Goal: Information Seeking & Learning: Learn about a topic

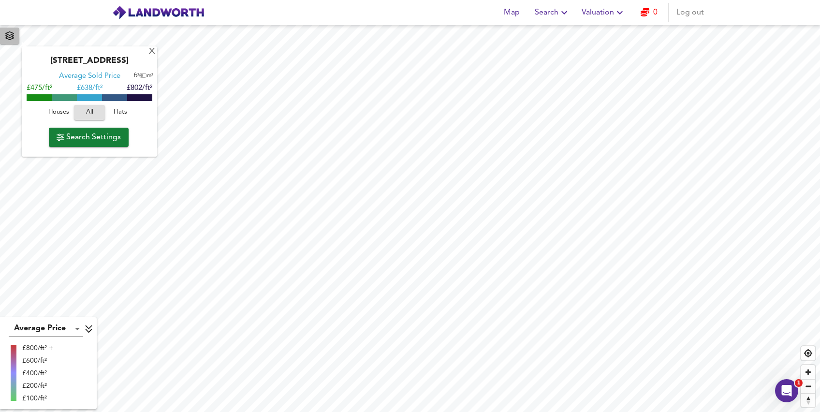
click at [12, 41] on span "button" at bounding box center [9, 36] width 15 height 14
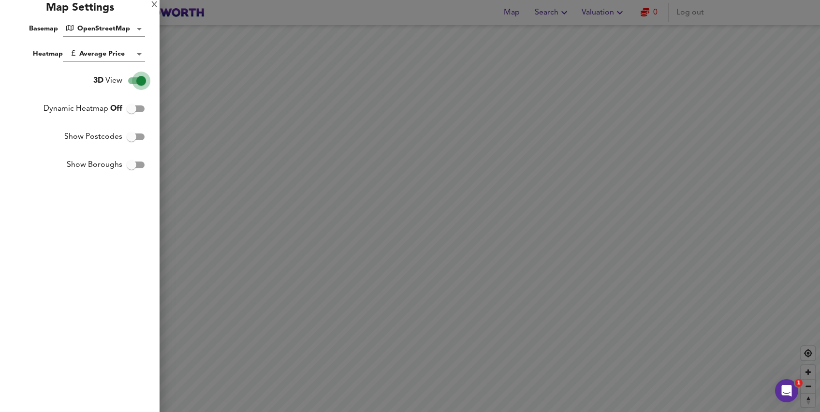
click at [142, 79] on input "3D View" at bounding box center [141, 81] width 55 height 18
checkbox input "false"
click at [132, 161] on input "Show Boroughs" at bounding box center [131, 165] width 55 height 18
checkbox input "true"
click at [131, 132] on input "Show Postcodes" at bounding box center [131, 137] width 55 height 18
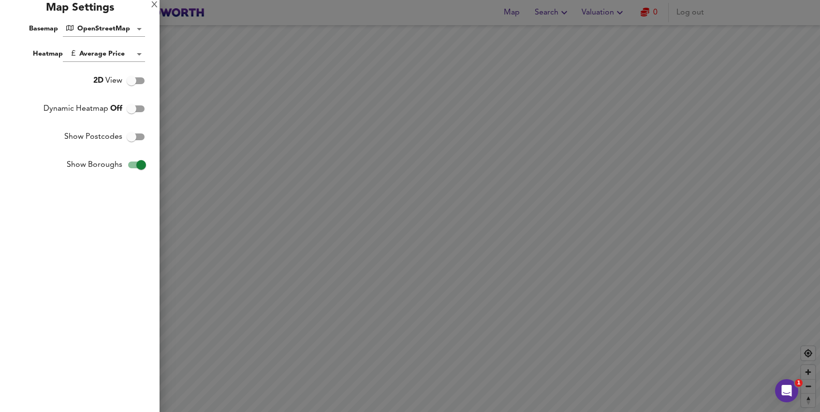
checkbox input "true"
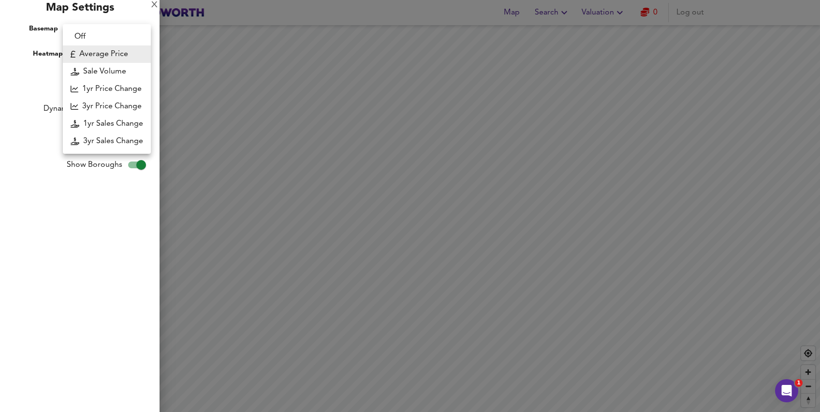
click at [134, 54] on body "Map Search Valuation 0 Log out [GEOGRAPHIC_DATA] Average Sold Price ft² m² £475…" at bounding box center [410, 206] width 820 height 412
click at [134, 54] on li "Average Price" at bounding box center [107, 53] width 88 height 17
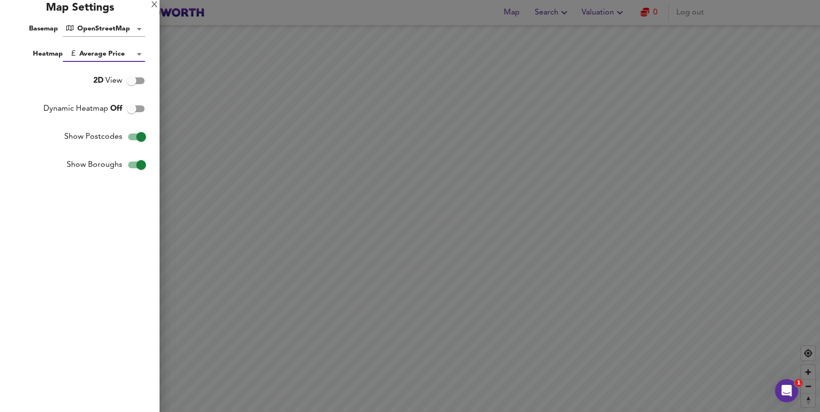
click at [142, 29] on body "Map Search Valuation 0 Log out [GEOGRAPHIC_DATA] Average Sold Price ft² m² £475…" at bounding box center [410, 206] width 820 height 412
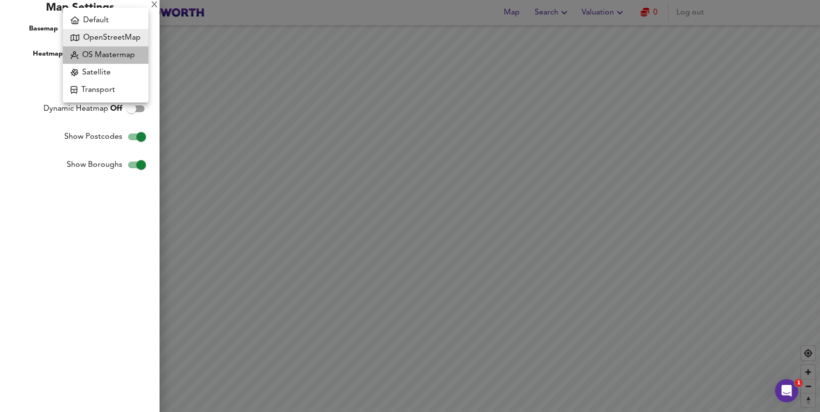
click at [133, 54] on li "OS Mastermap" at bounding box center [106, 54] width 86 height 17
type input "mastermap"
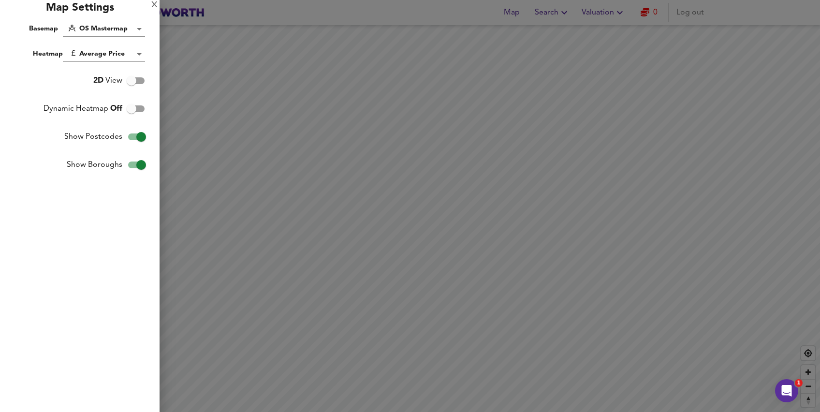
drag, startPoint x: 421, startPoint y: 215, endPoint x: 437, endPoint y: 175, distance: 43.0
click at [437, 175] on div at bounding box center [410, 206] width 820 height 412
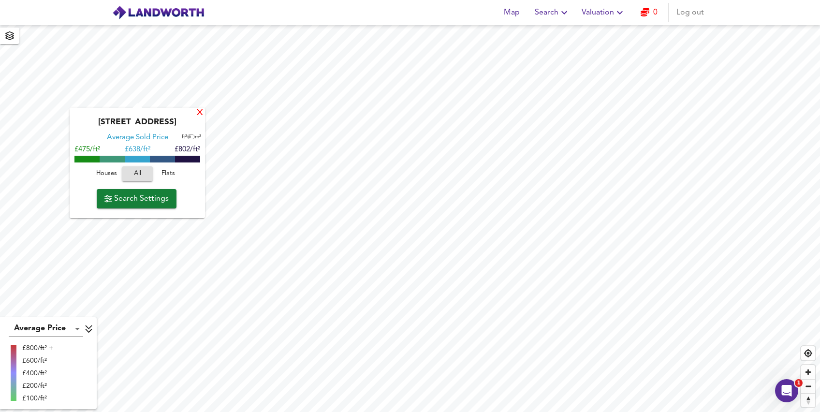
click at [200, 112] on div "X" at bounding box center [200, 112] width 8 height 9
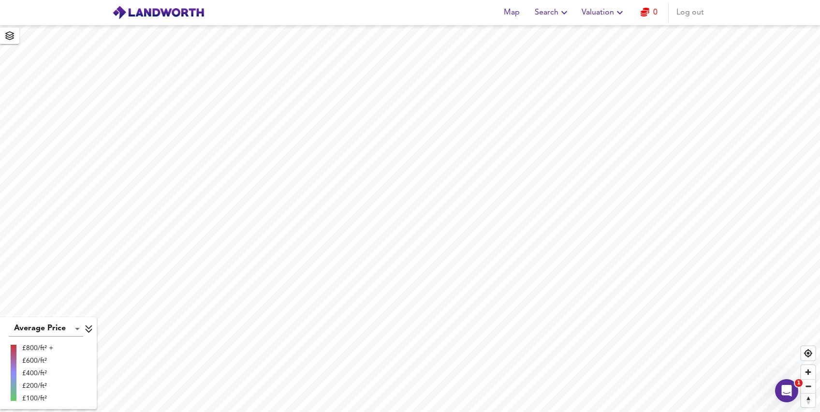
click at [324, 411] on html "Map Search Valuation 0 Log out Average Price landworth £800/ft² + £600/ft² £400…" at bounding box center [410, 206] width 820 height 412
click at [6, 44] on button "button" at bounding box center [9, 36] width 19 height 16
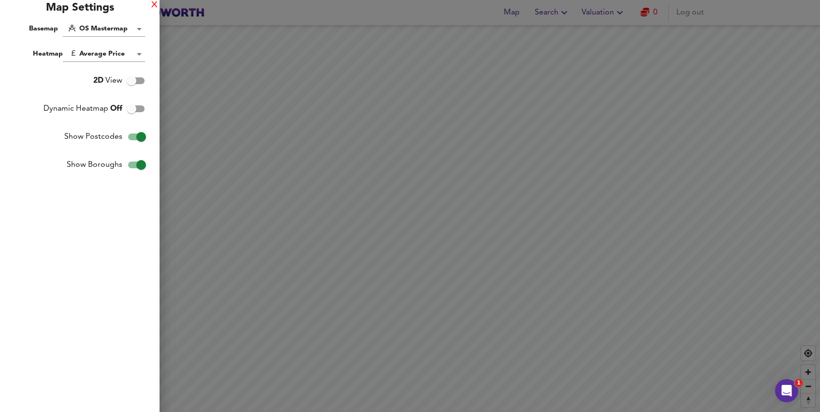
click at [155, 6] on div "X" at bounding box center [154, 5] width 6 height 7
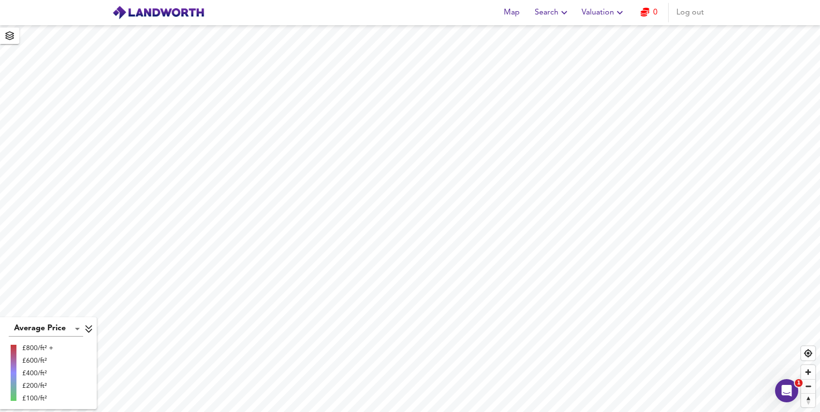
click at [325, 411] on html "Map Search Valuation 0 Log out Average Price landworth £800/ft² + £600/ft² £400…" at bounding box center [410, 206] width 820 height 412
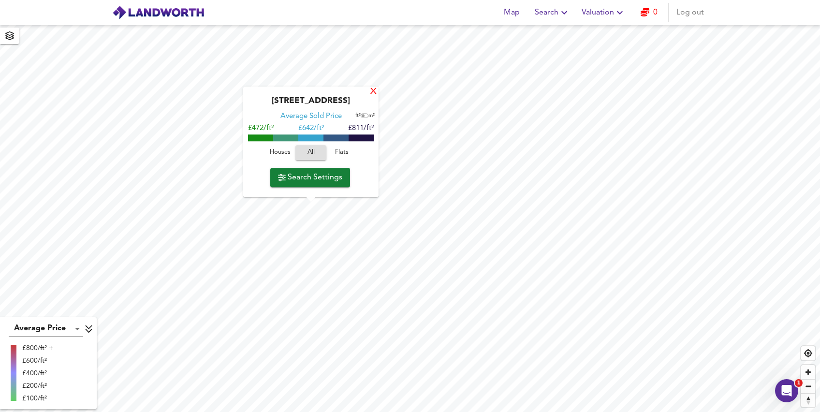
click at [376, 92] on div "X" at bounding box center [373, 91] width 8 height 9
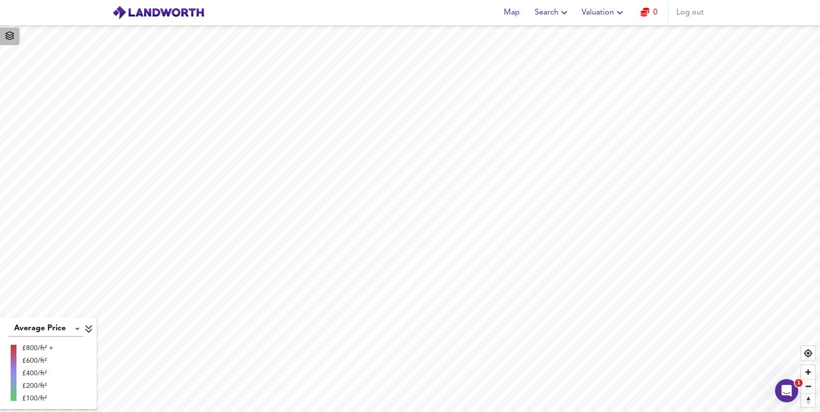
click at [15, 39] on span "button" at bounding box center [9, 36] width 15 height 14
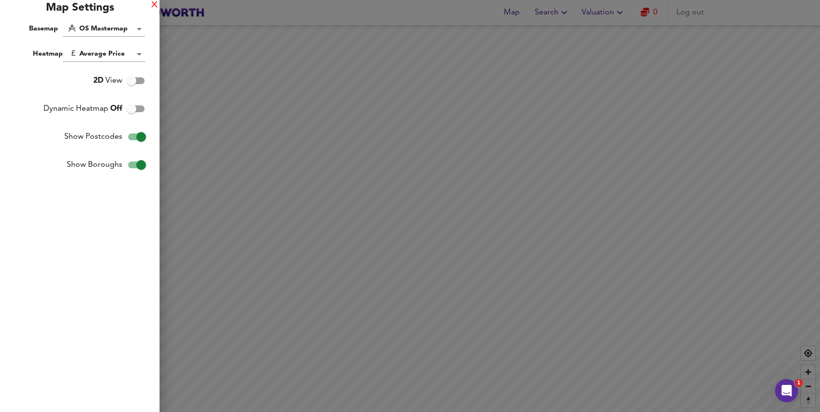
click at [155, 5] on div "X" at bounding box center [154, 5] width 6 height 7
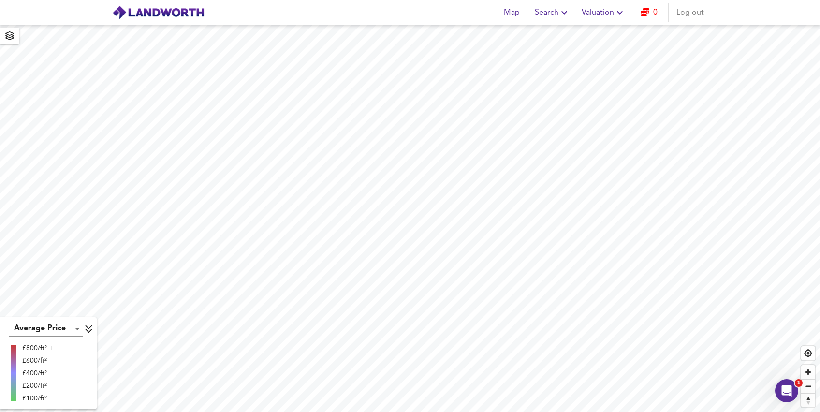
click at [543, 22] on div "Map Search Valuation 0 Log out" at bounding box center [410, 12] width 619 height 24
click at [553, 16] on span "Search" at bounding box center [552, 13] width 35 height 14
click at [554, 34] on li "New Search" at bounding box center [553, 34] width 96 height 17
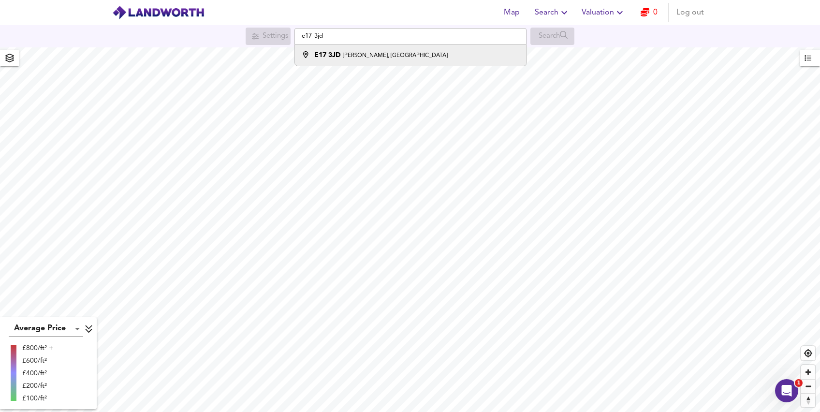
click at [459, 51] on div "E17 3JD Wyatt's Lane, London" at bounding box center [408, 55] width 222 height 10
type input "Wyatt's Lane, London E17 3JD"
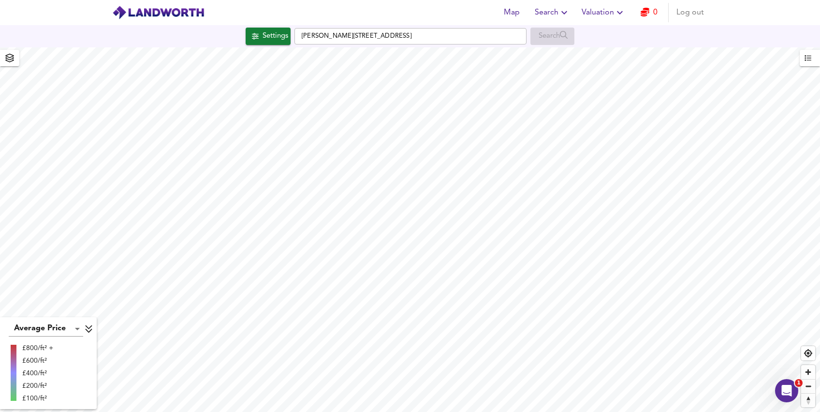
checkbox input "false"
checkbox input "true"
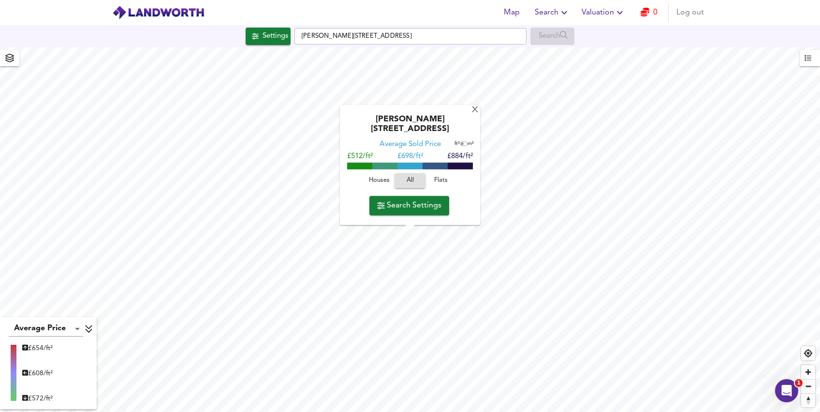
click at [380, 176] on span "Houses" at bounding box center [379, 180] width 26 height 11
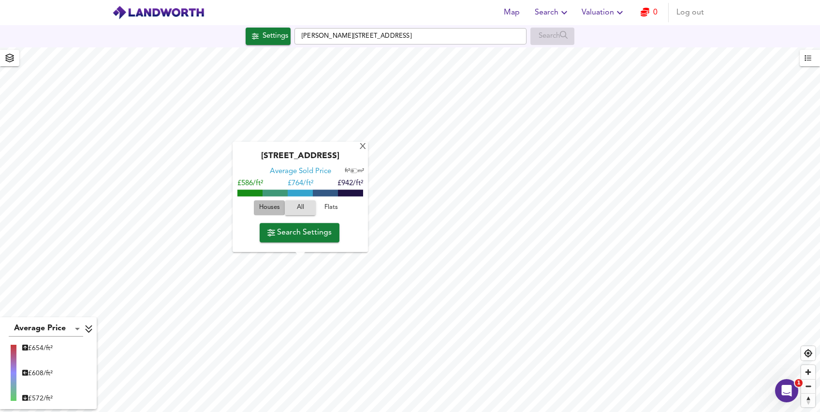
click at [270, 203] on span "Houses" at bounding box center [269, 208] width 26 height 11
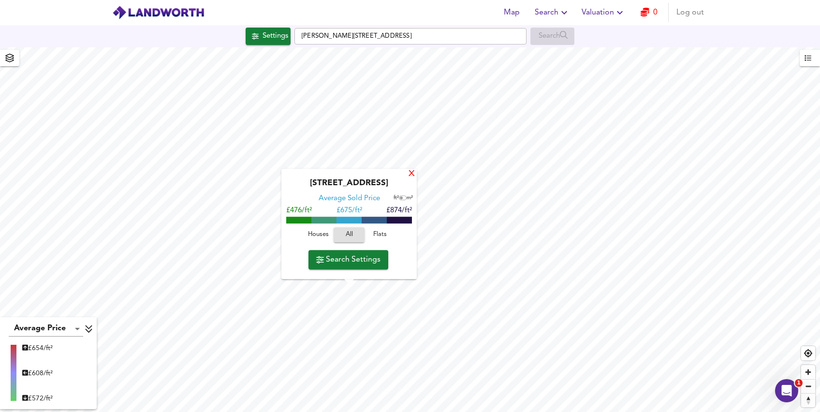
click at [412, 173] on div "X" at bounding box center [412, 174] width 8 height 9
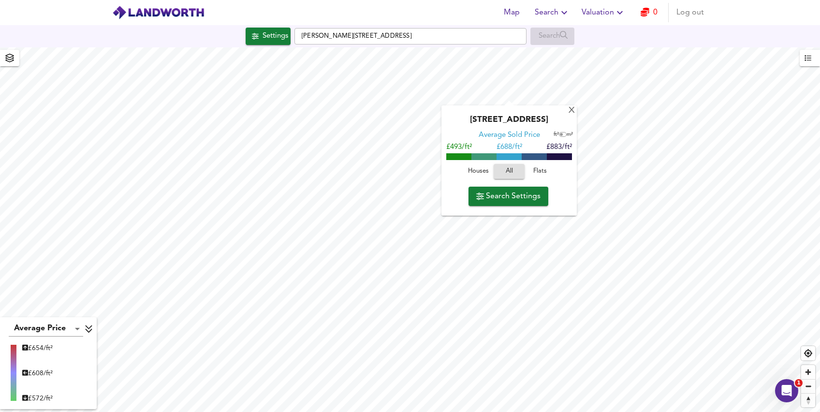
click at [481, 173] on span "Houses" at bounding box center [478, 171] width 26 height 11
click at [570, 112] on div "X" at bounding box center [572, 110] width 8 height 9
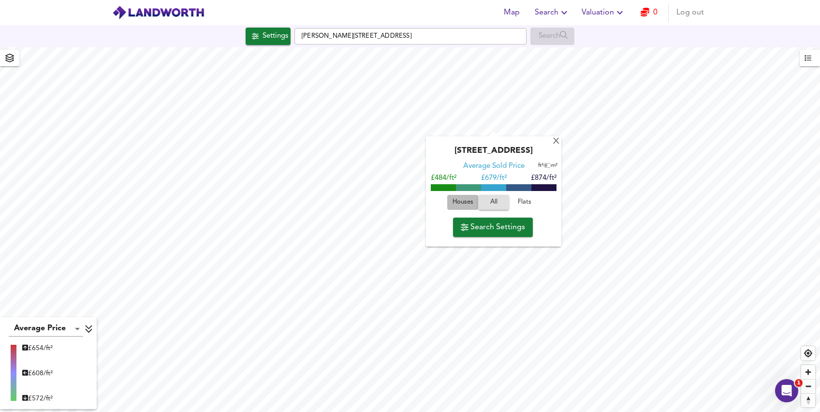
click at [469, 199] on span "Houses" at bounding box center [463, 202] width 26 height 11
click at [554, 141] on div "X" at bounding box center [556, 141] width 8 height 9
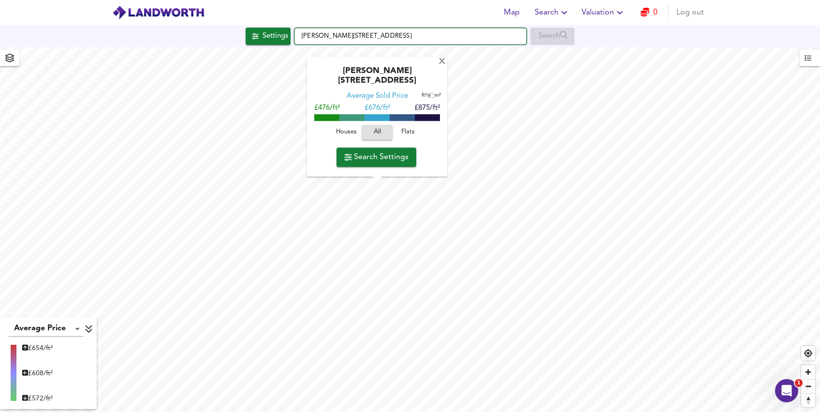
drag, startPoint x: 392, startPoint y: 35, endPoint x: 197, endPoint y: 25, distance: 195.1
click at [197, 25] on div "Settings Wyatt's Lane, London E17 3JD Search" at bounding box center [410, 36] width 820 height 22
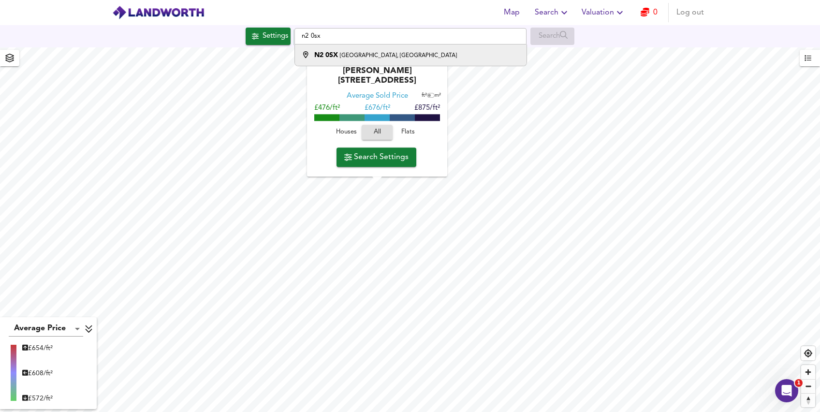
click at [334, 58] on strong "N2 0SX" at bounding box center [326, 55] width 24 height 7
type input "Sedgemere Avenue, London N2 0SX"
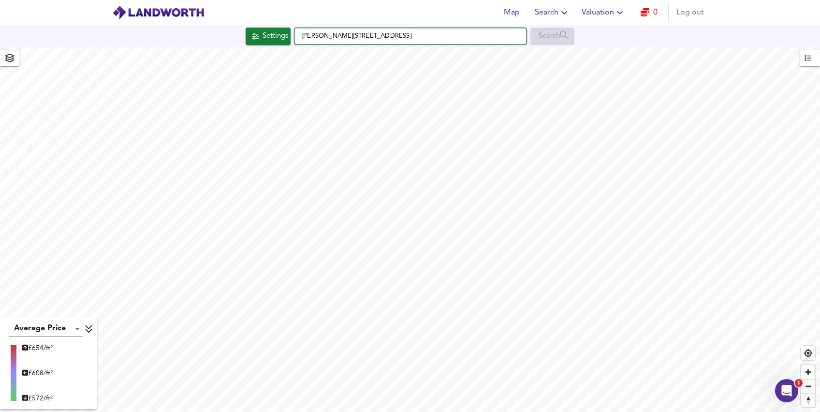
click at [363, 30] on input "Wyatt's Lane, London E17 3JD" at bounding box center [410, 36] width 232 height 16
